Goal: Find specific page/section: Find specific page/section

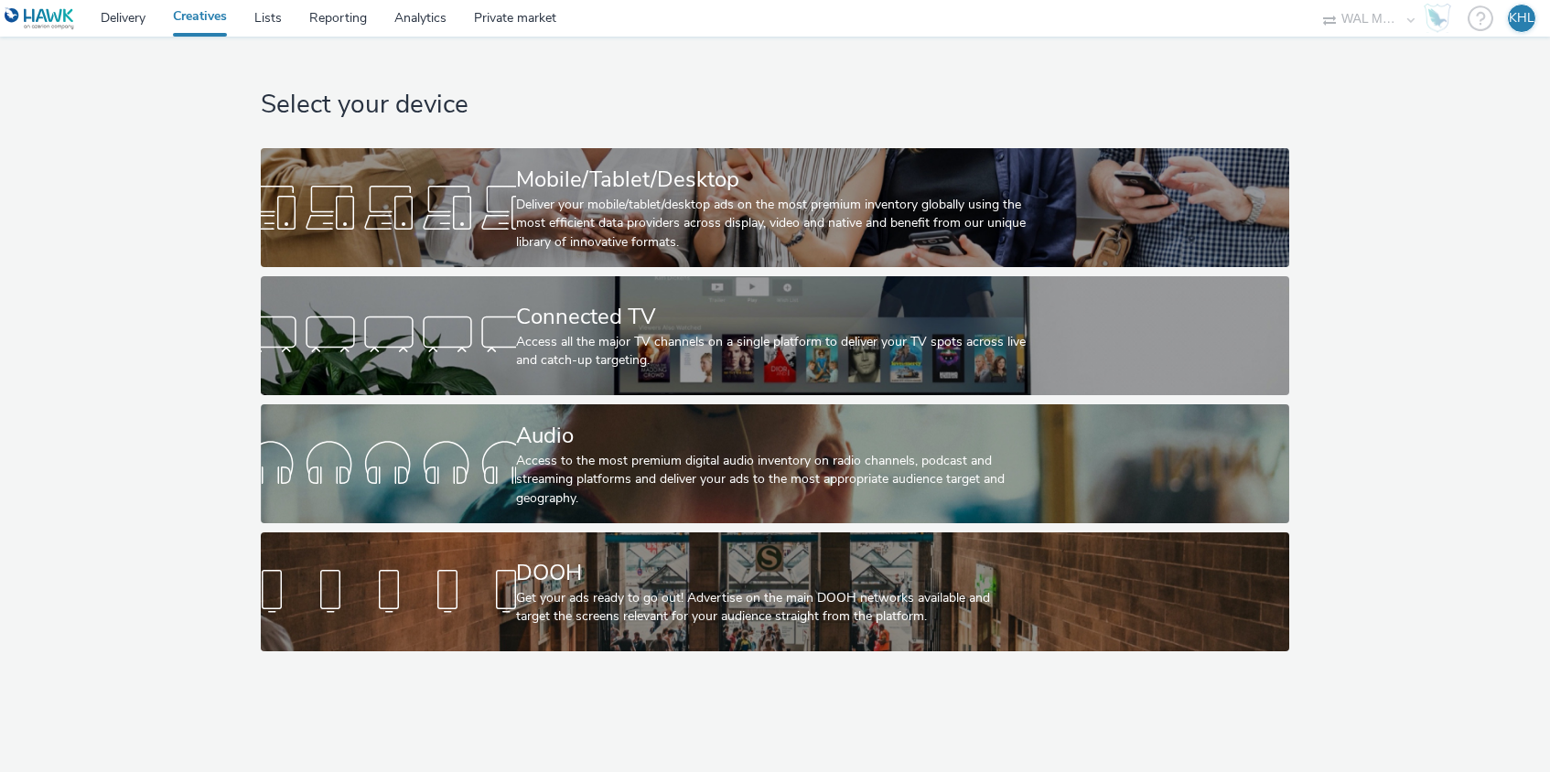
select select "10bae079-8a11-4fca-8b47-9e5fc357b551"
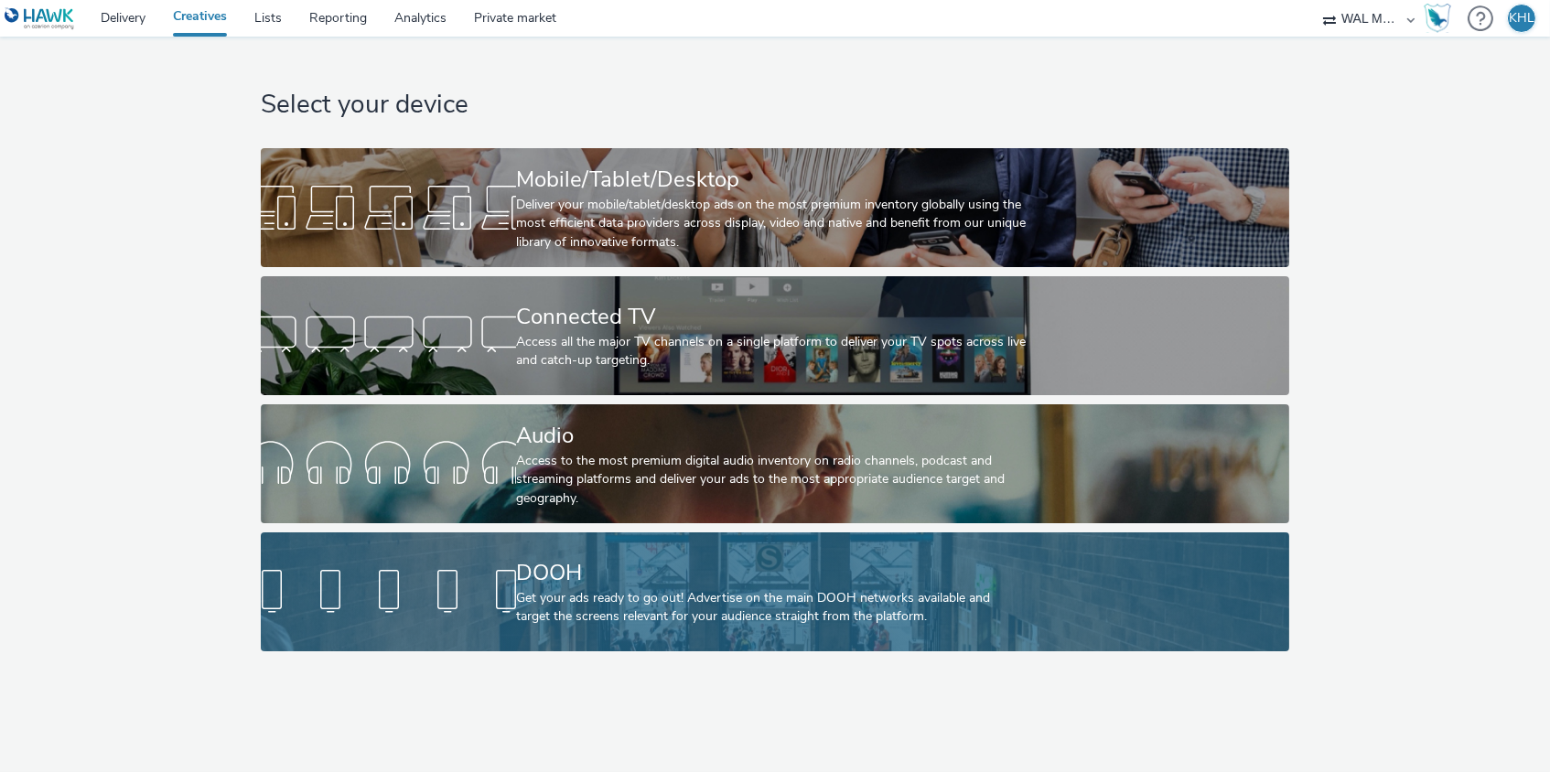
click at [505, 537] on link "DOOH Get your ads ready to go out! Advertise on the main DOOH networks availabl…" at bounding box center [775, 591] width 1029 height 119
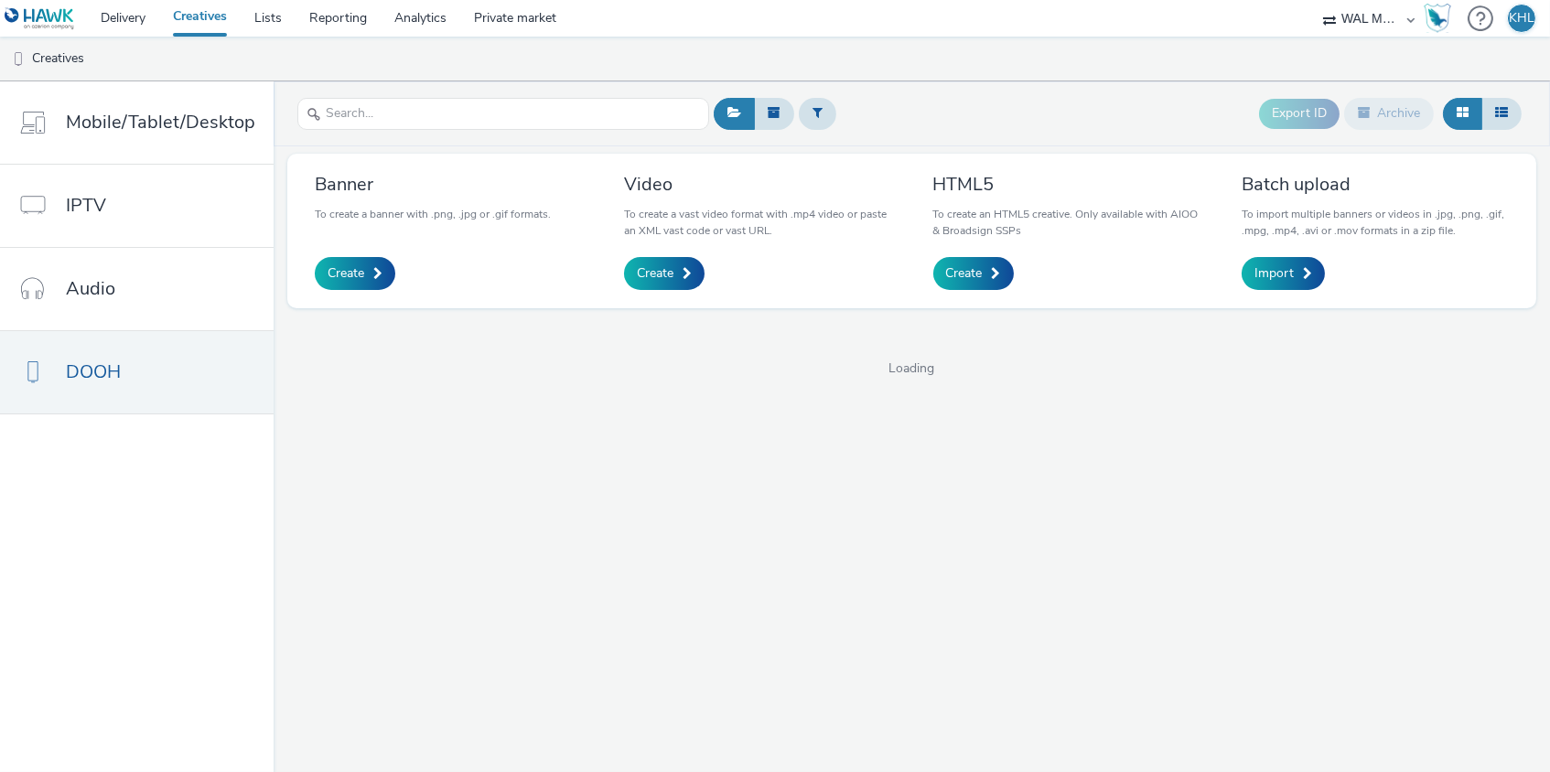
click at [505, 552] on div "Export ID Archive Banner To create a banner with .png, .jpg or .gif formats. Cr…" at bounding box center [912, 426] width 1276 height 691
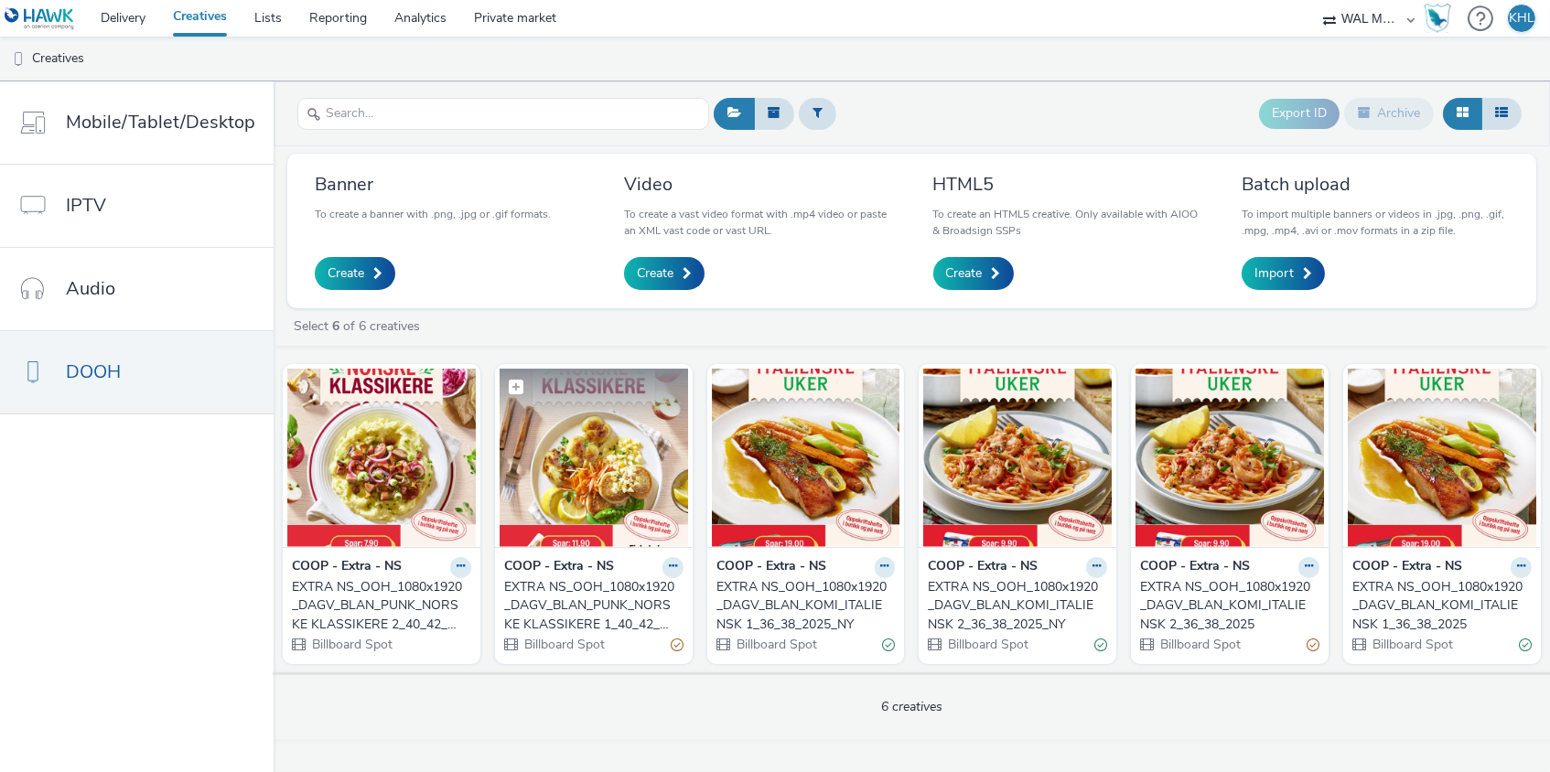
click at [644, 520] on img at bounding box center [594, 458] width 188 height 178
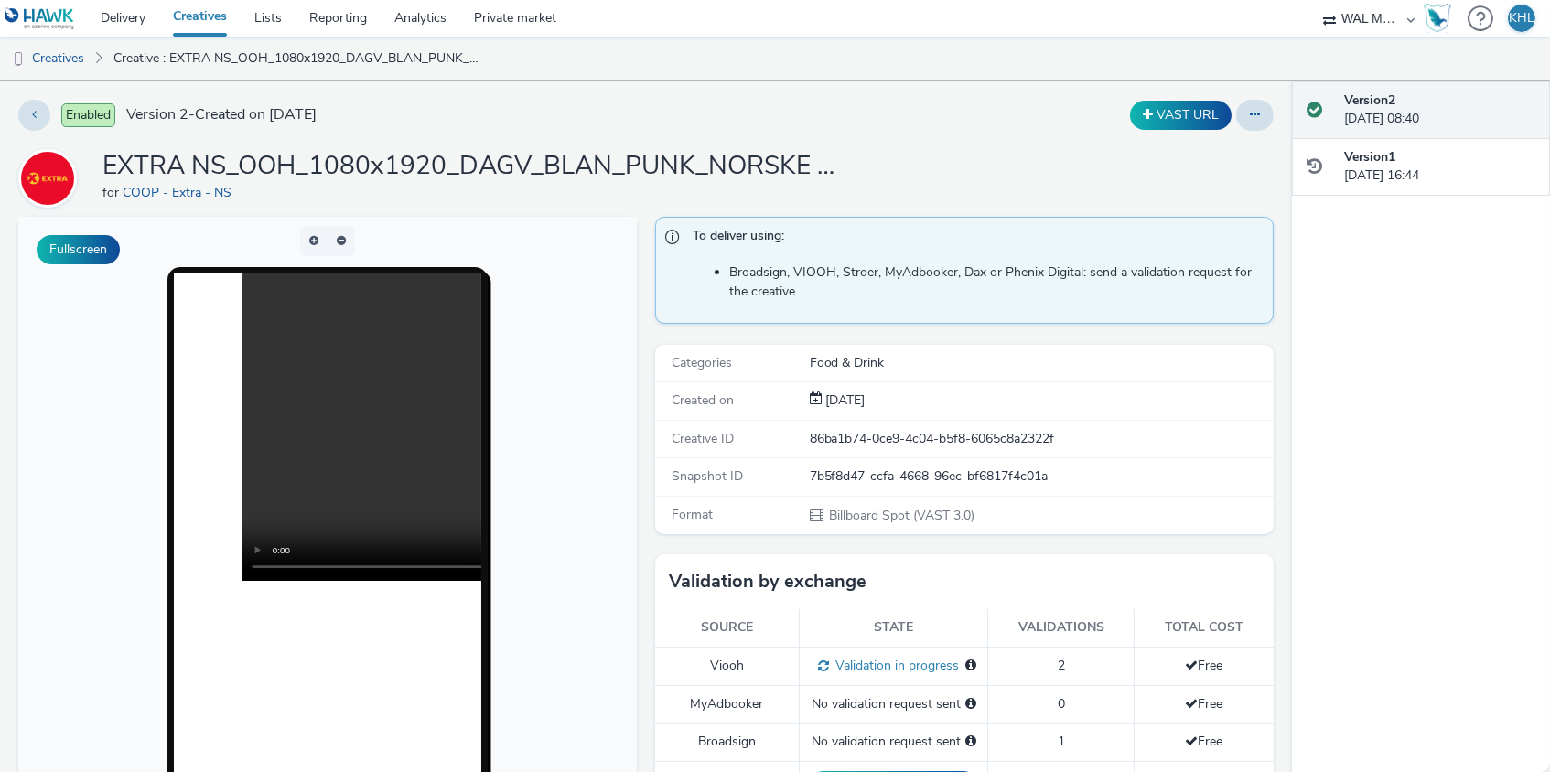
click at [218, 34] on link "Creatives" at bounding box center [199, 18] width 81 height 37
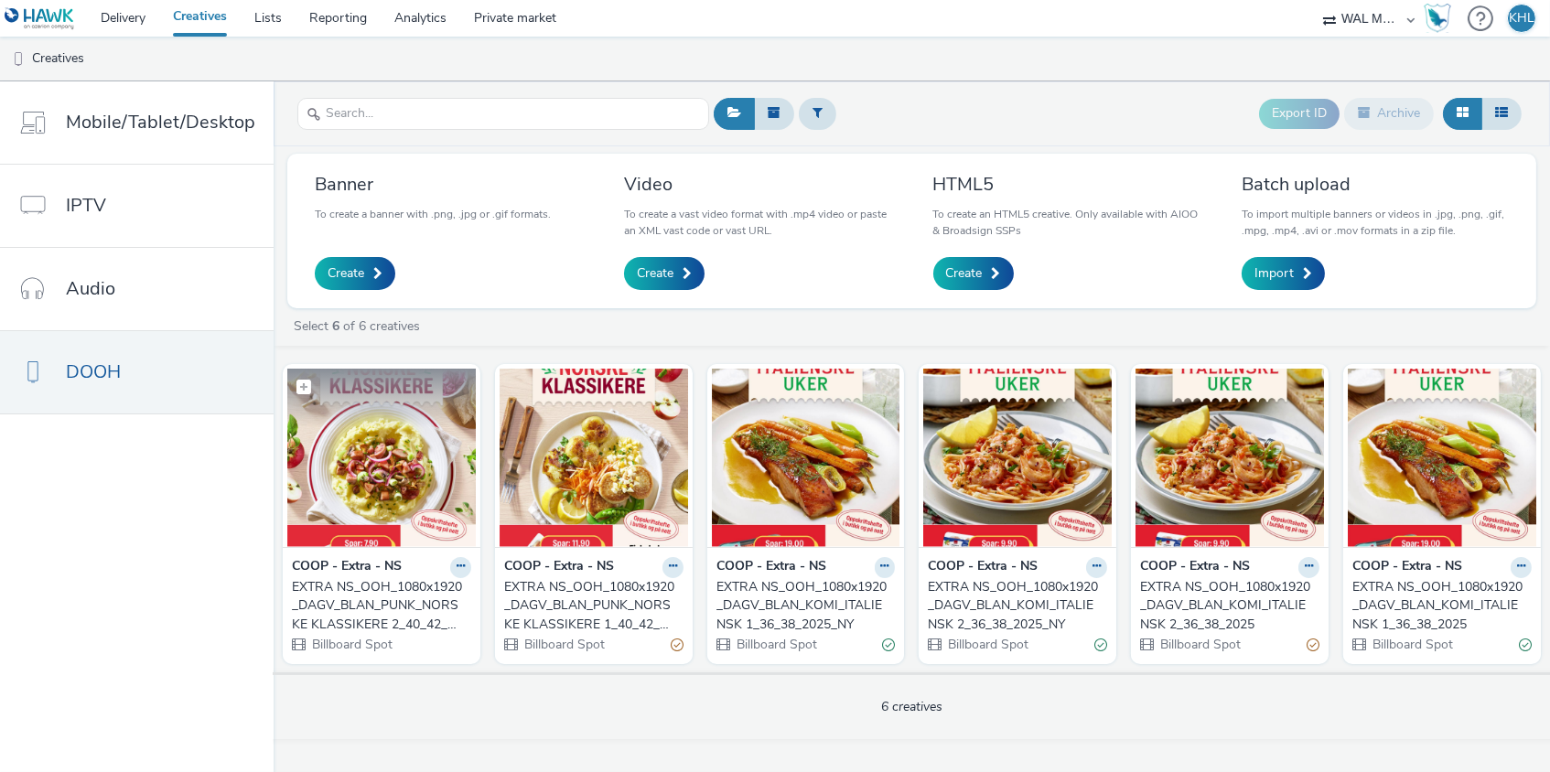
click at [406, 517] on img at bounding box center [381, 458] width 188 height 178
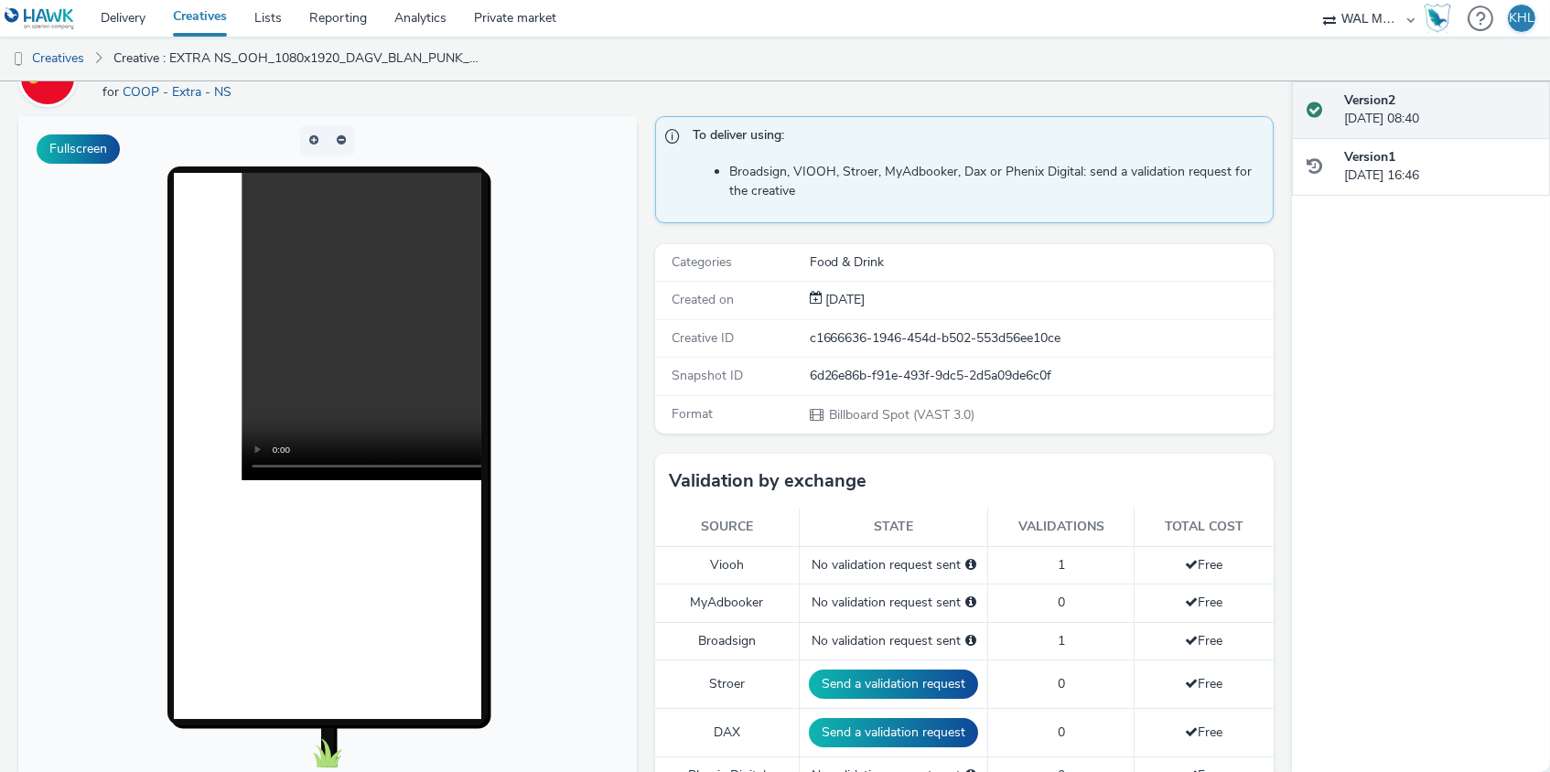
scroll to position [112, 0]
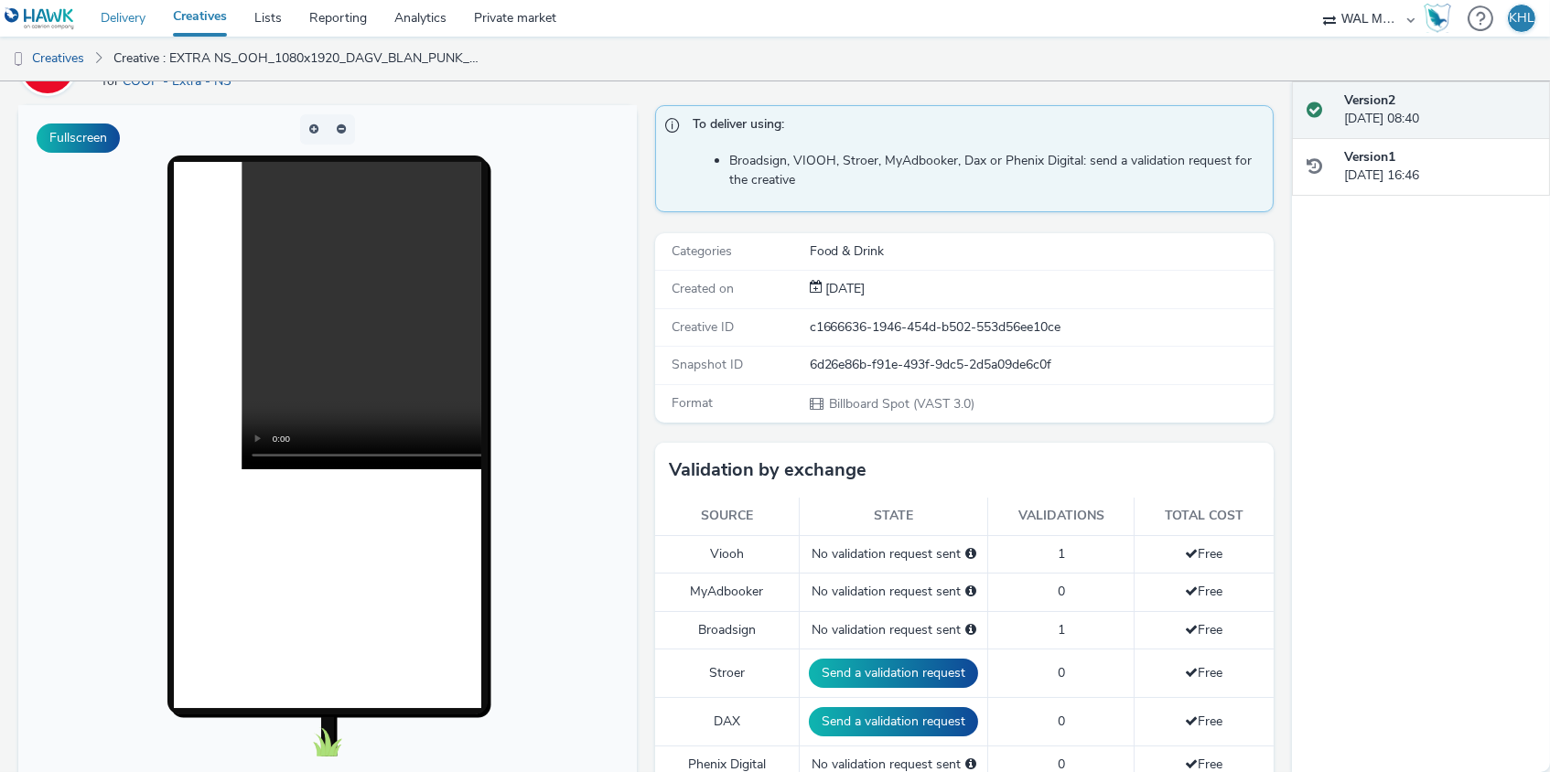
click at [126, 17] on link "Delivery" at bounding box center [123, 18] width 72 height 37
